Goal: Task Accomplishment & Management: Manage account settings

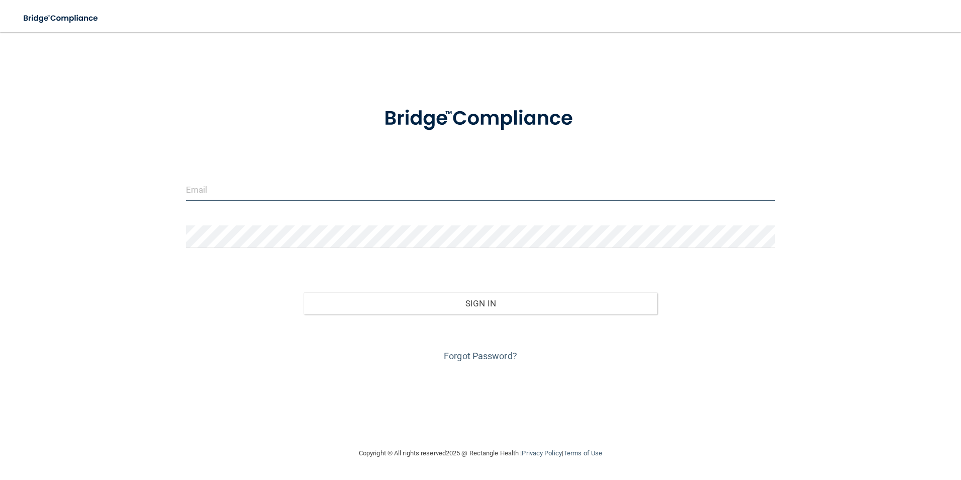
click at [254, 196] on input "email" at bounding box center [481, 189] width 590 height 23
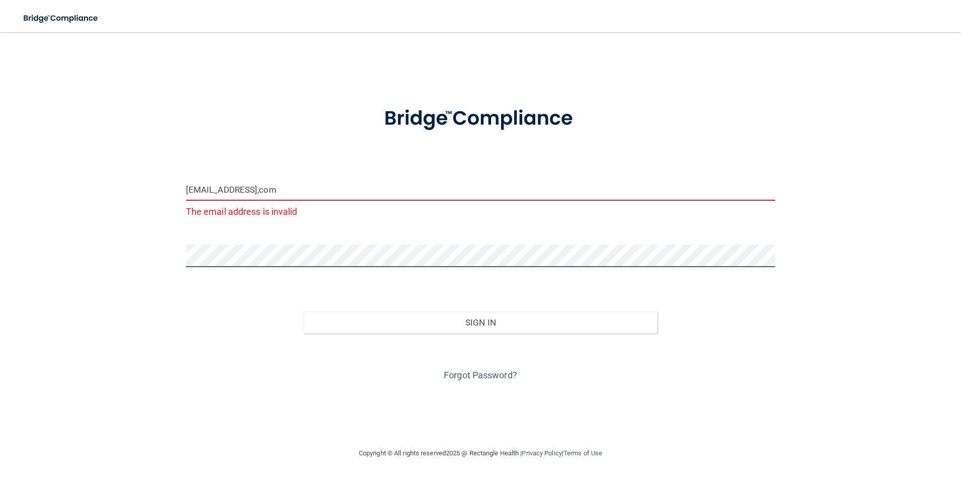
click at [304, 311] on button "Sign In" at bounding box center [481, 322] width 354 height 22
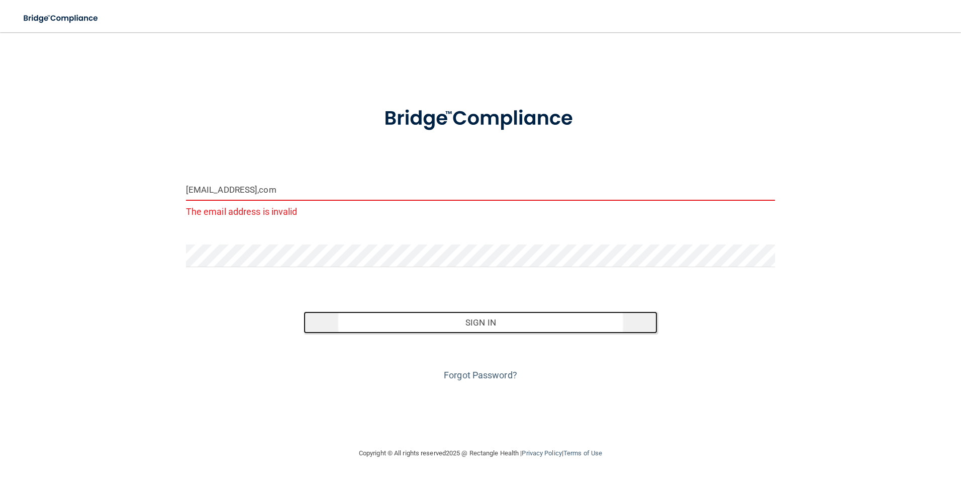
click at [501, 324] on button "Sign In" at bounding box center [481, 322] width 354 height 22
click at [488, 323] on button "Sign In" at bounding box center [481, 322] width 354 height 22
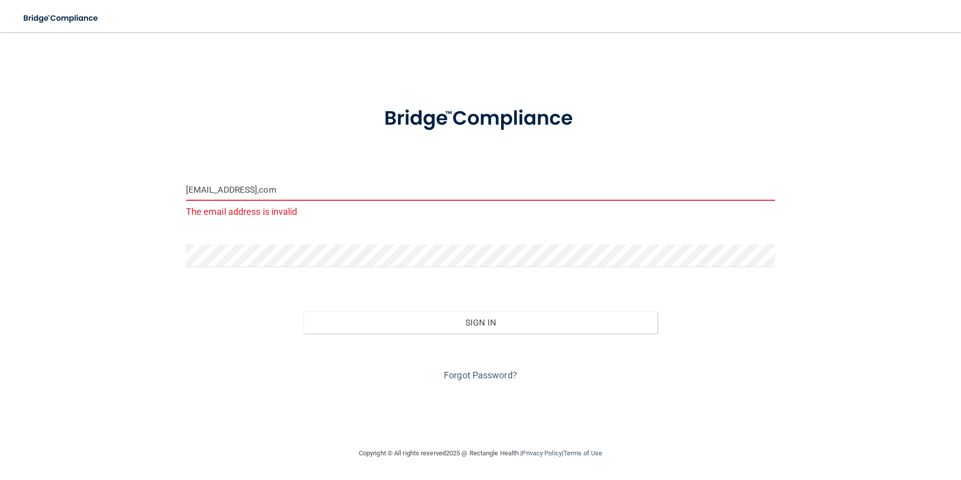
click at [295, 188] on input "[EMAIL_ADDRESS],com" at bounding box center [481, 189] width 590 height 23
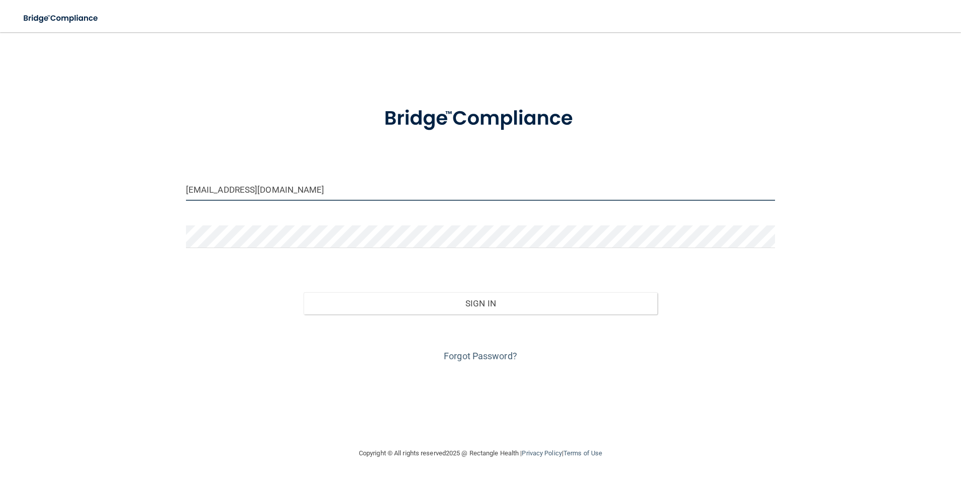
type input "[EMAIL_ADDRESS][DOMAIN_NAME]"
click at [304, 292] on button "Sign In" at bounding box center [481, 303] width 354 height 22
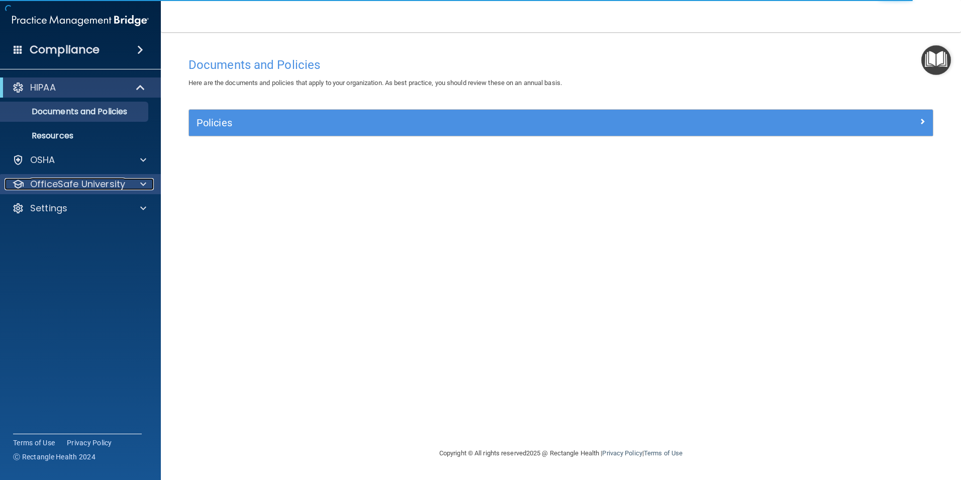
click at [145, 182] on span at bounding box center [143, 184] width 6 height 12
